Goal: Task Accomplishment & Management: Manage account settings

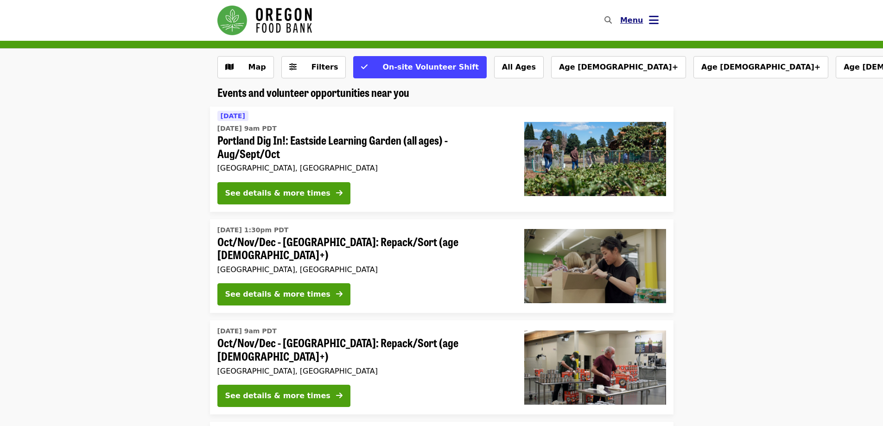
click at [654, 20] on icon "bars icon" at bounding box center [654, 19] width 10 height 13
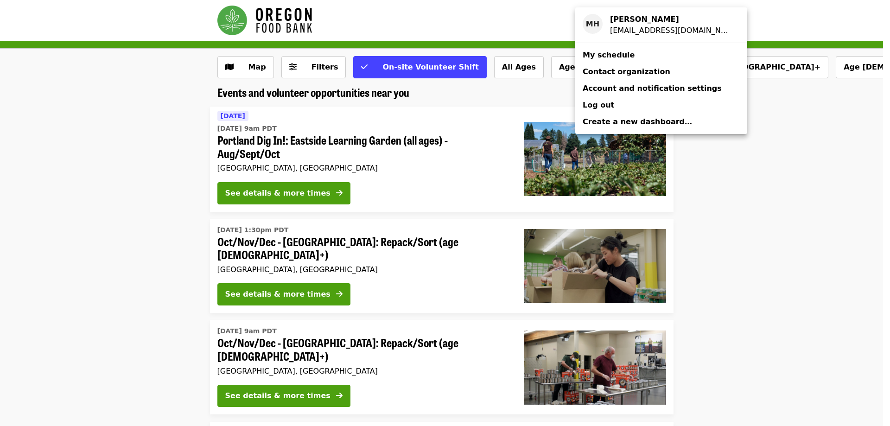
click at [614, 56] on span "My schedule" at bounding box center [609, 55] width 52 height 9
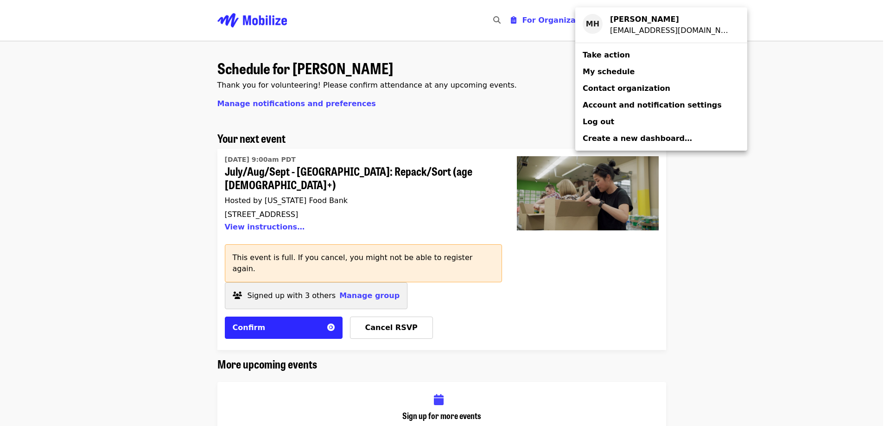
click at [362, 271] on div "Account menu" at bounding box center [445, 213] width 890 height 426
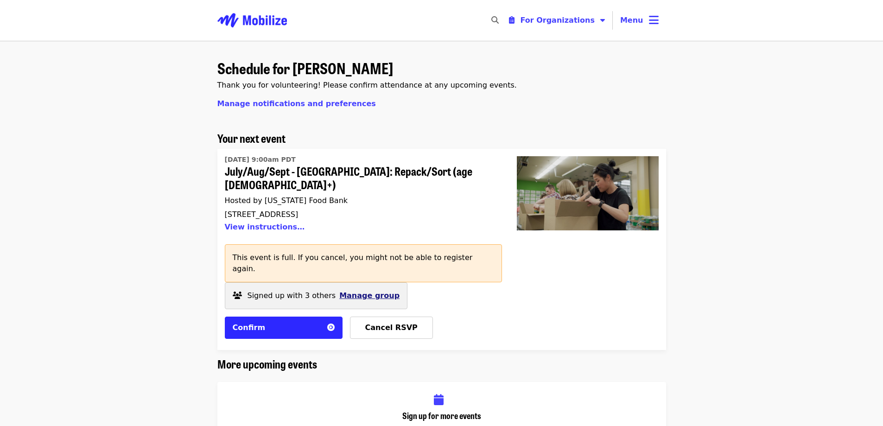
click at [364, 291] on span "Manage group" at bounding box center [369, 295] width 60 height 9
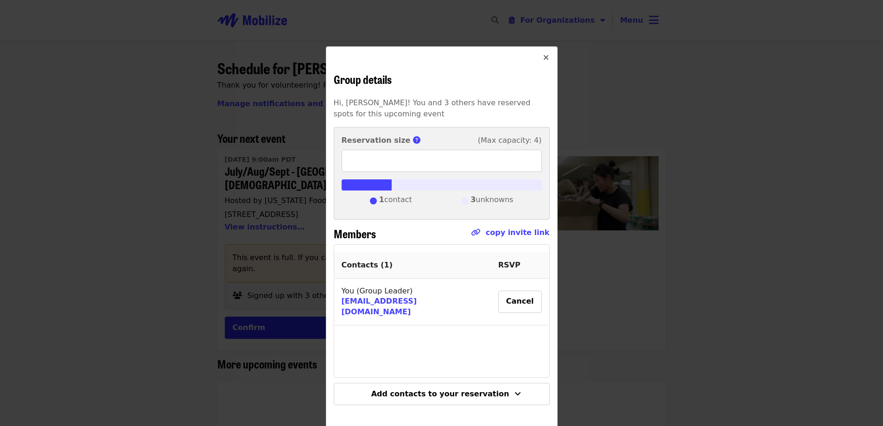
scroll to position [6, 0]
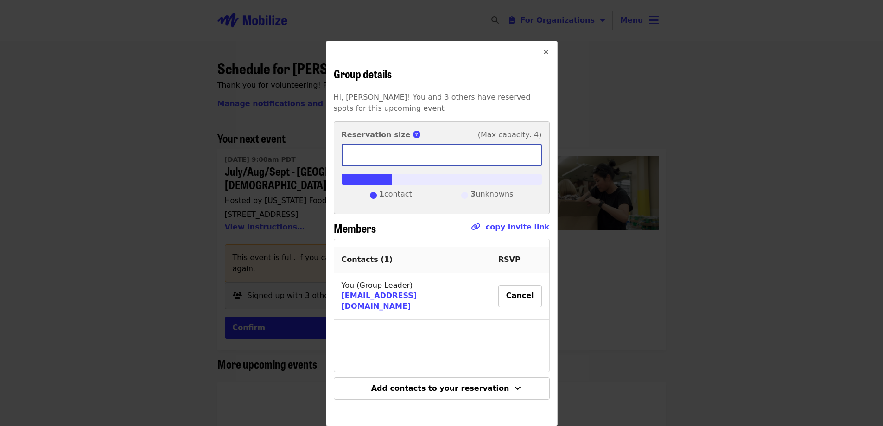
drag, startPoint x: 382, startPoint y: 160, endPoint x: 315, endPoint y: 162, distance: 66.3
click at [317, 162] on div "Group details Hi, [PERSON_NAME]! You and 3 others have reserved spots for this …" at bounding box center [441, 213] width 883 height 426
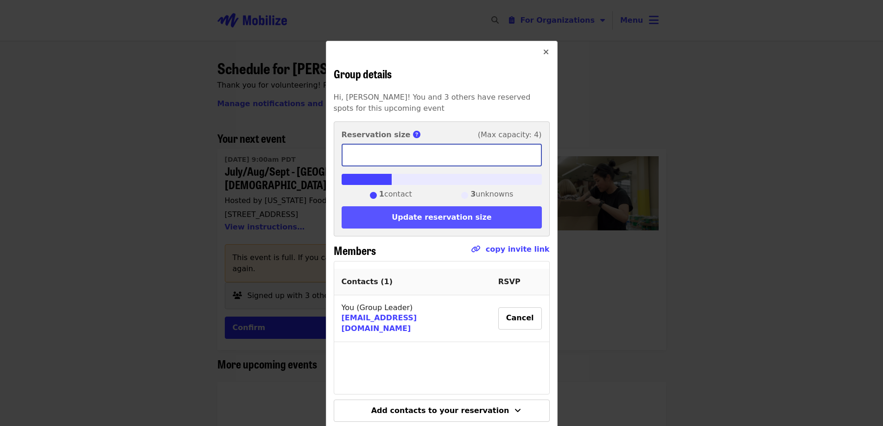
type input "*"
click at [453, 217] on button "Update reservation size" at bounding box center [442, 217] width 200 height 22
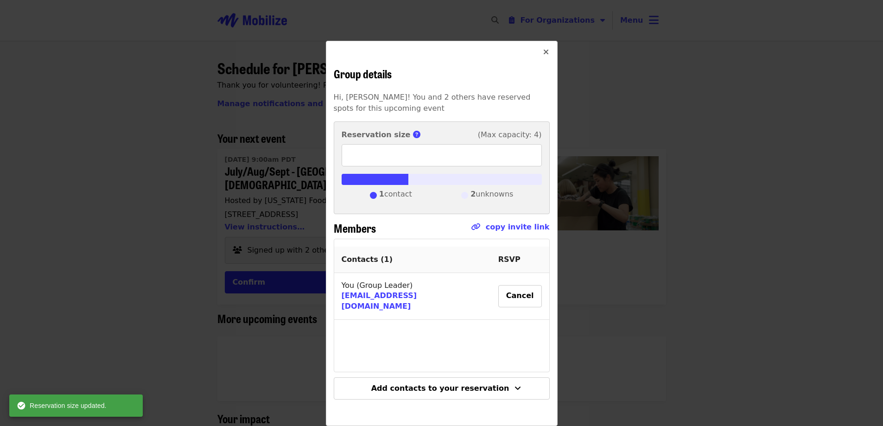
click at [543, 54] on icon "times icon" at bounding box center [546, 52] width 6 height 9
